Goal: Check status: Check status

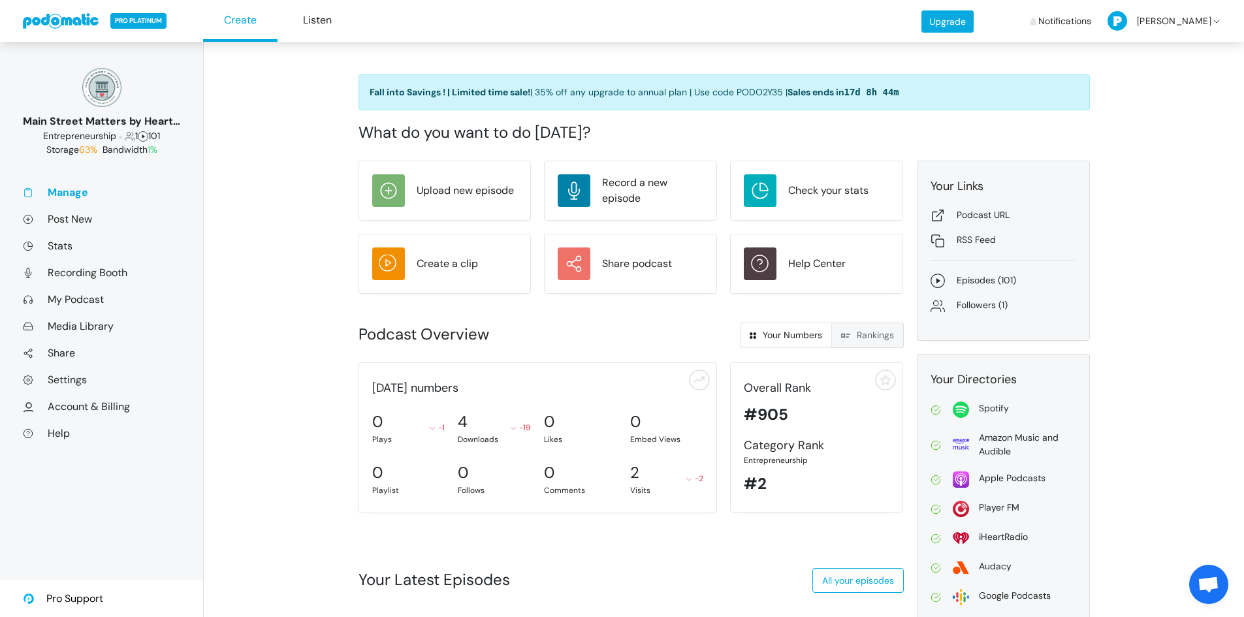
scroll to position [49, 0]
click at [56, 245] on link "Stats" at bounding box center [101, 246] width 157 height 14
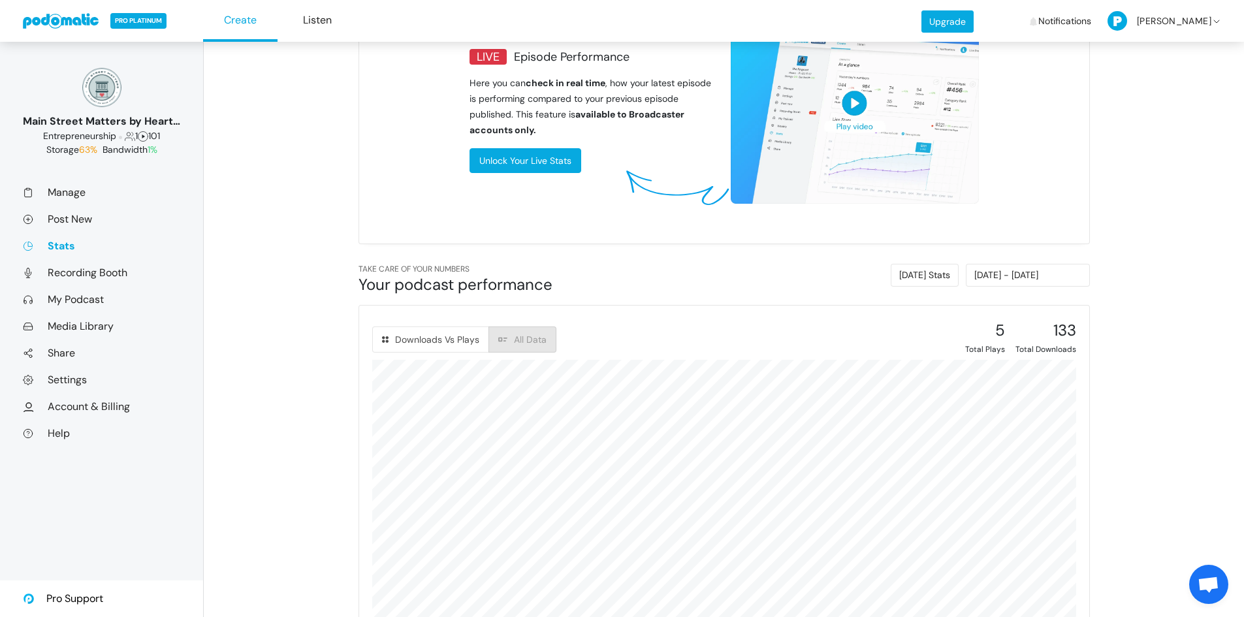
scroll to position [441, 0]
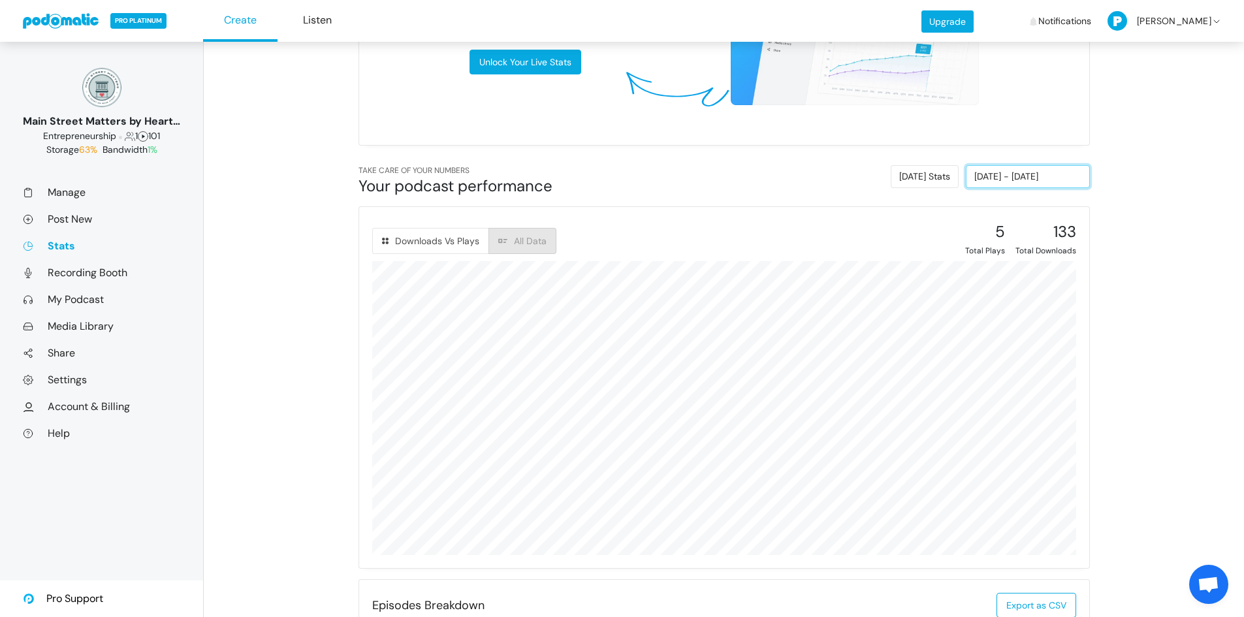
click at [1019, 182] on input "09/05/2025 - 09/11/2025" at bounding box center [1028, 176] width 124 height 23
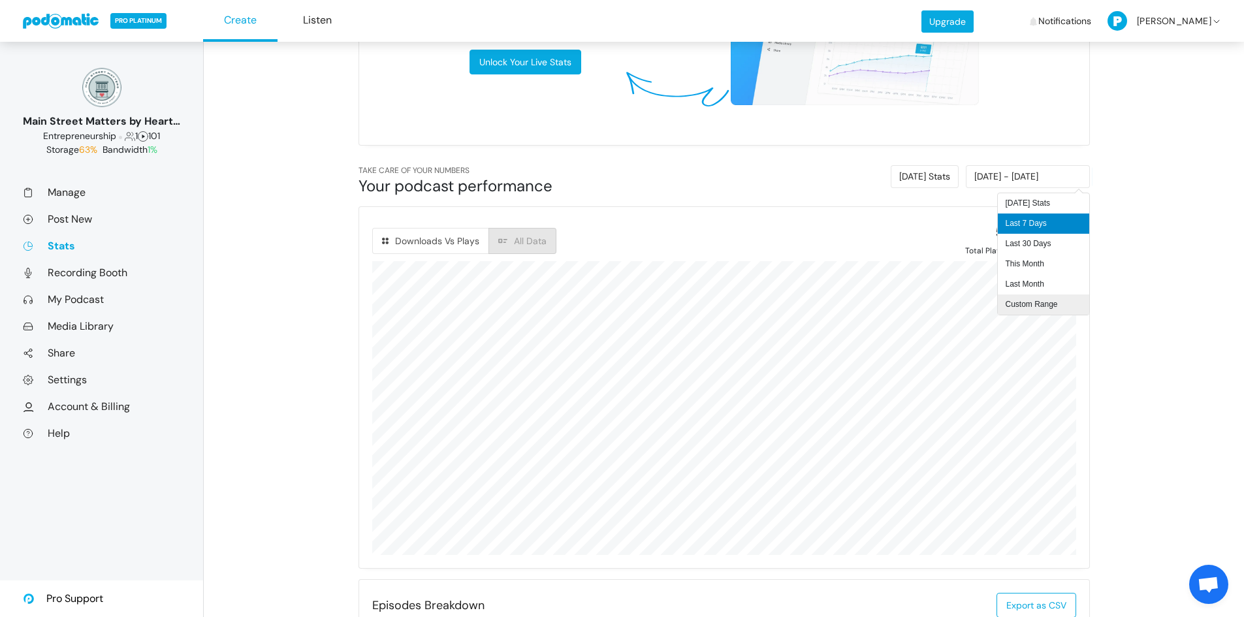
click at [1026, 298] on li "Custom Range" at bounding box center [1043, 304] width 91 height 20
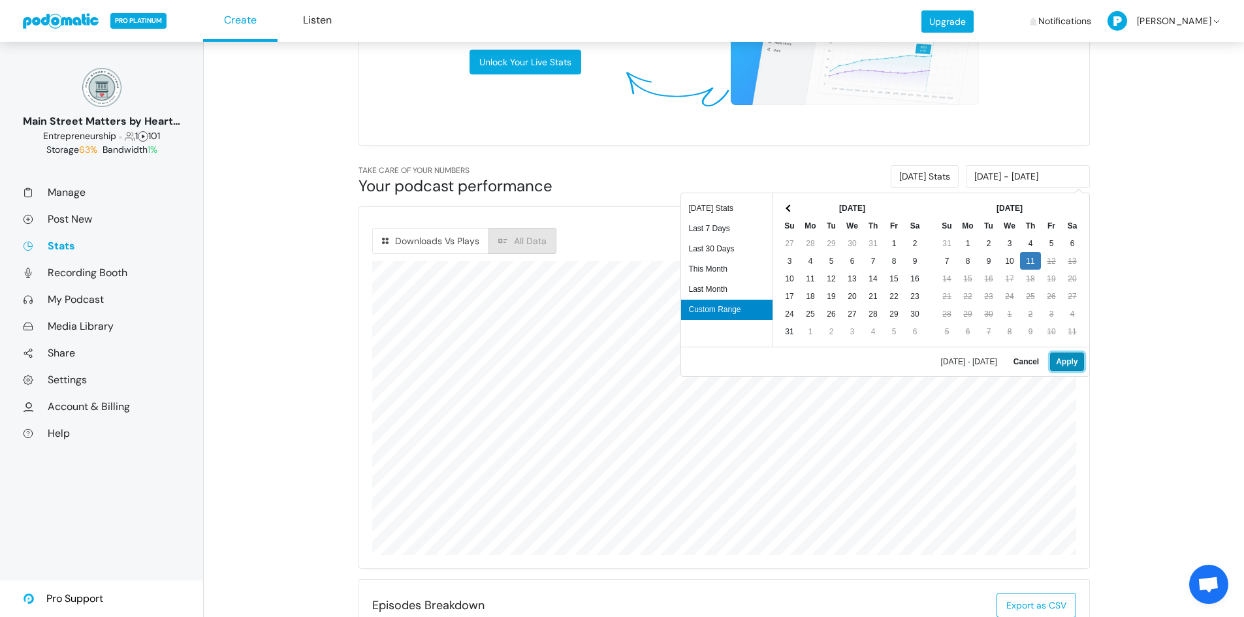
click at [1071, 359] on button "Apply" at bounding box center [1066, 362] width 33 height 18
type input "09/11/2025 - 09/11/2025"
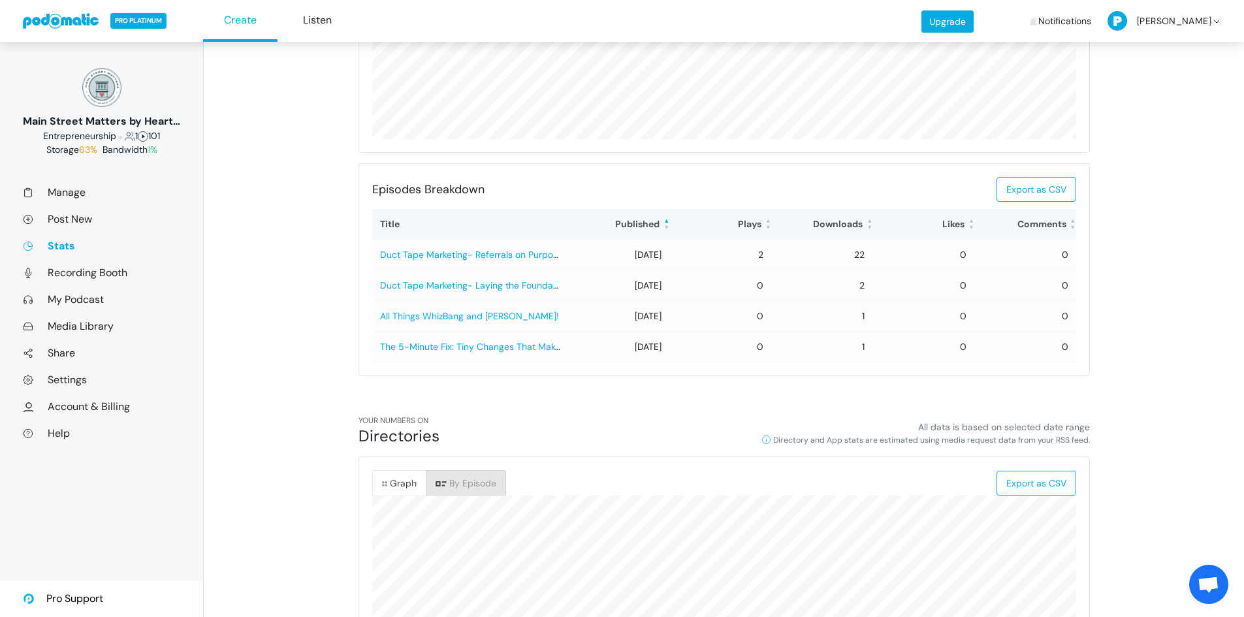
scroll to position [849, 0]
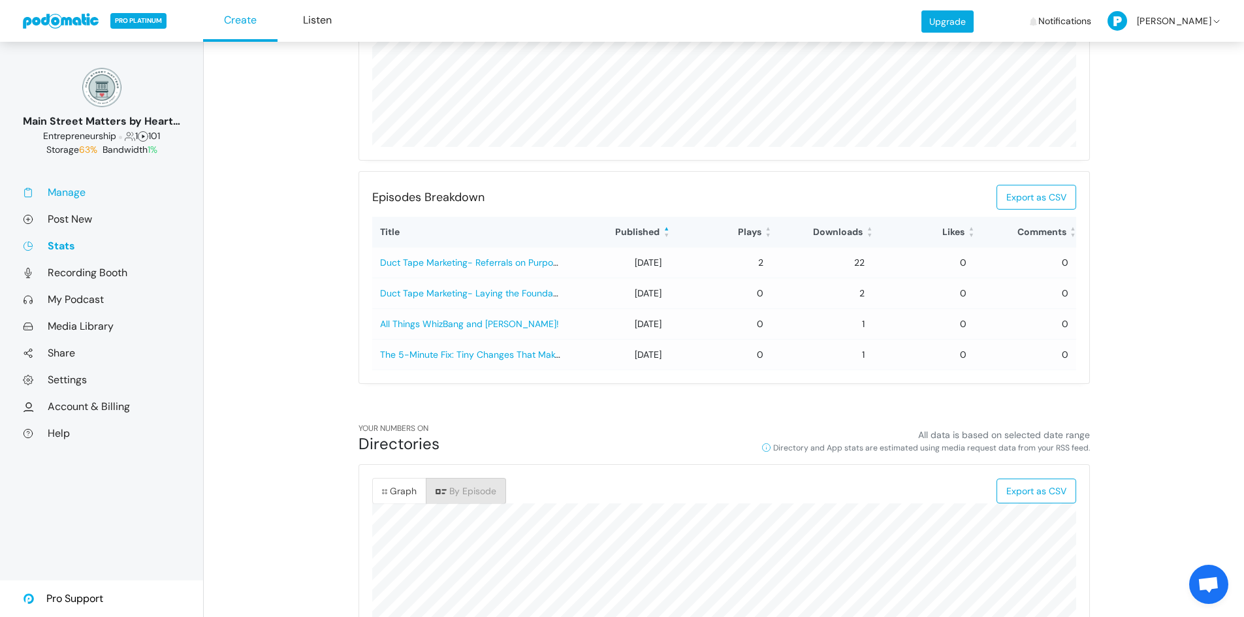
click at [71, 194] on link "Manage" at bounding box center [101, 192] width 157 height 14
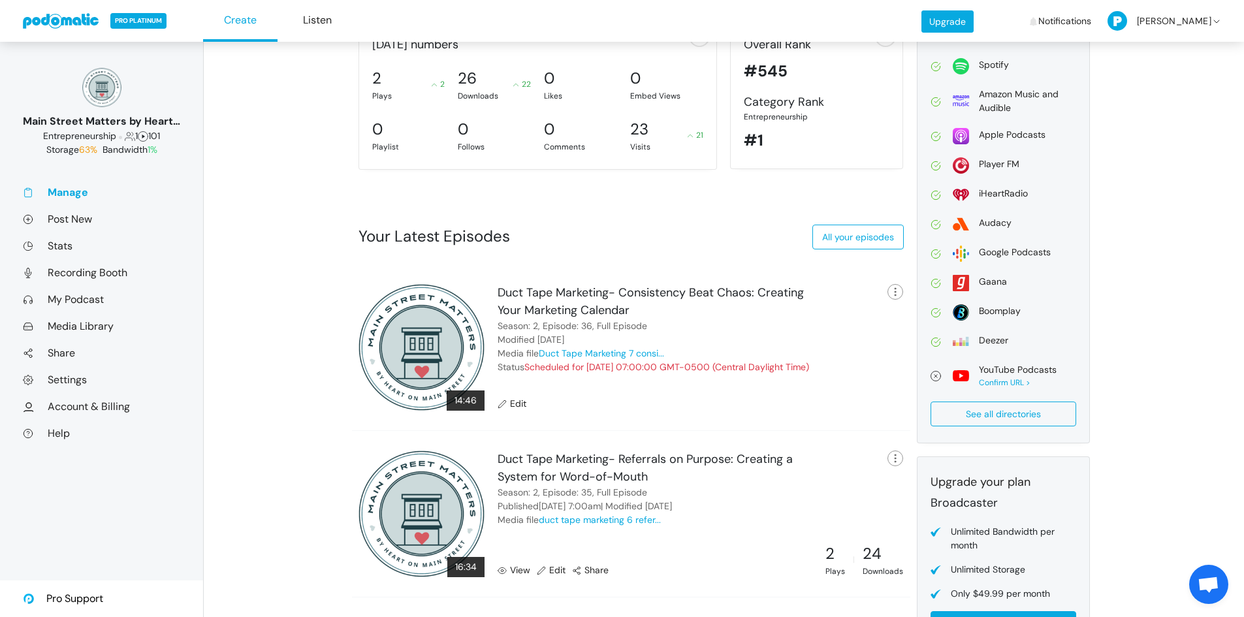
scroll to position [506, 0]
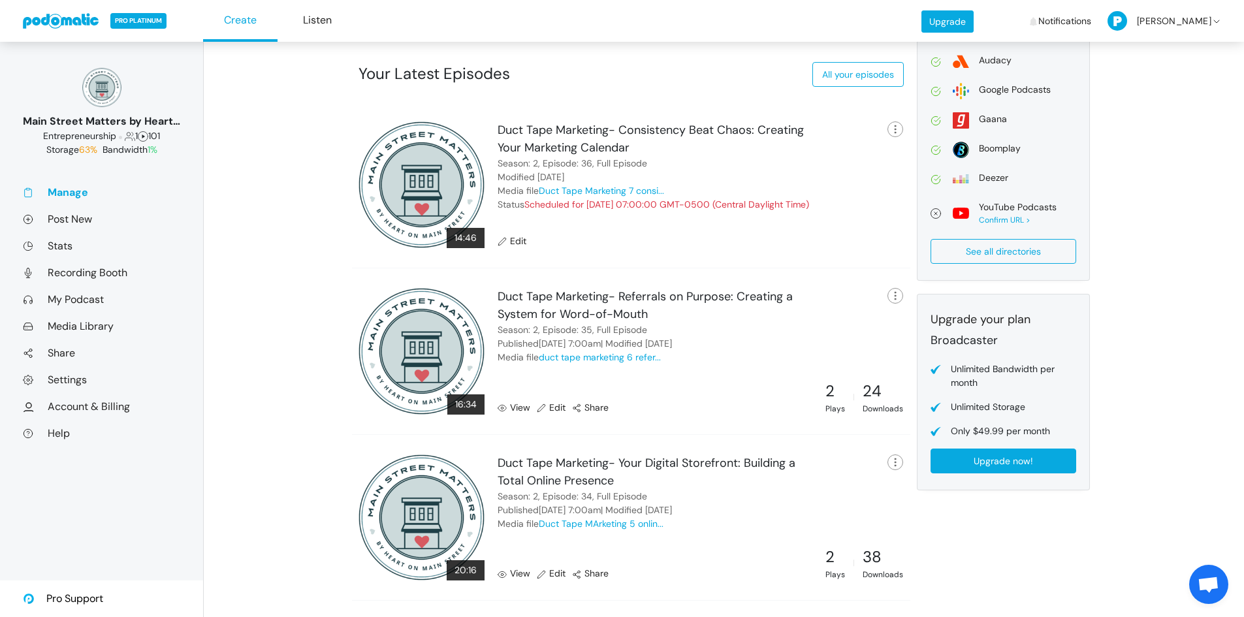
click at [513, 409] on link "View" at bounding box center [513, 408] width 33 height 14
